Goal: Transaction & Acquisition: Purchase product/service

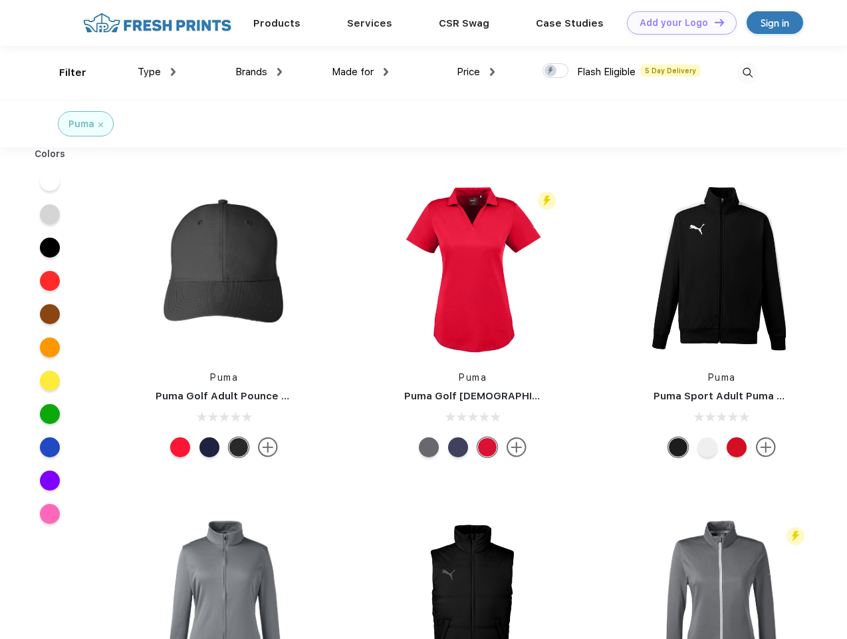
click at [677, 23] on link "Add your Logo Design Tool" at bounding box center [682, 22] width 110 height 23
click at [0, 0] on div "Design Tool" at bounding box center [0, 0] width 0 height 0
click at [714, 22] on link "Add your Logo Design Tool" at bounding box center [682, 22] width 110 height 23
click at [64, 73] on div "Filter" at bounding box center [72, 72] width 27 height 15
click at [157, 72] on span "Type" at bounding box center [149, 72] width 23 height 12
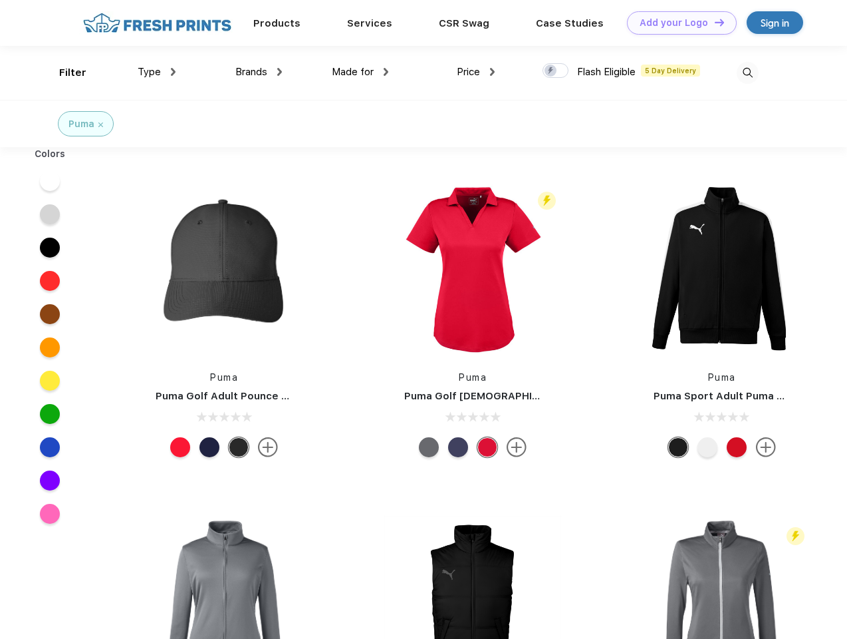
click at [259, 72] on span "Brands" at bounding box center [251, 72] width 32 height 12
click at [361, 72] on span "Made for" at bounding box center [353, 72] width 42 height 12
click at [476, 72] on span "Price" at bounding box center [468, 72] width 23 height 12
click at [556, 71] on div at bounding box center [556, 70] width 26 height 15
click at [551, 71] on input "checkbox" at bounding box center [547, 67] width 9 height 9
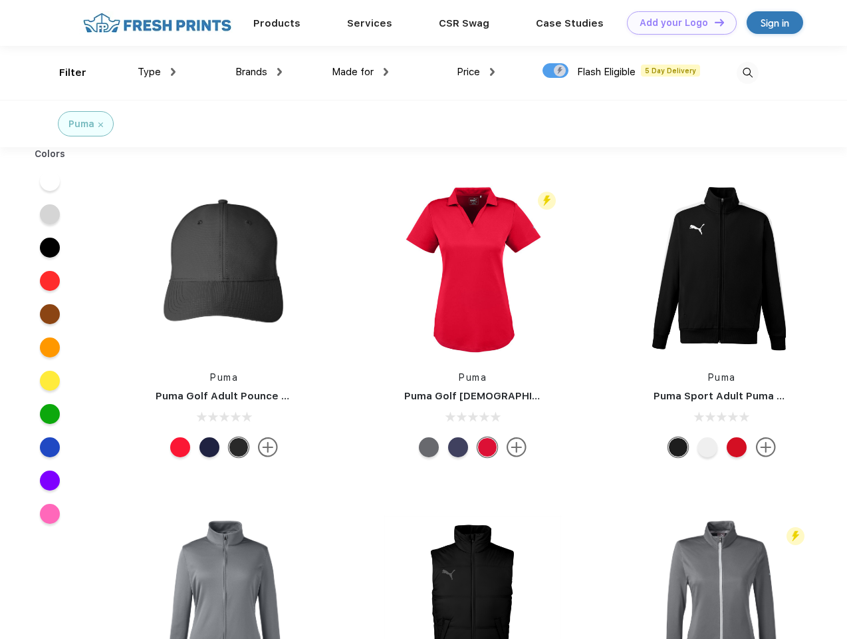
click at [748, 73] on img at bounding box center [748, 73] width 22 height 22
